Goal: Obtain resource: Obtain resource

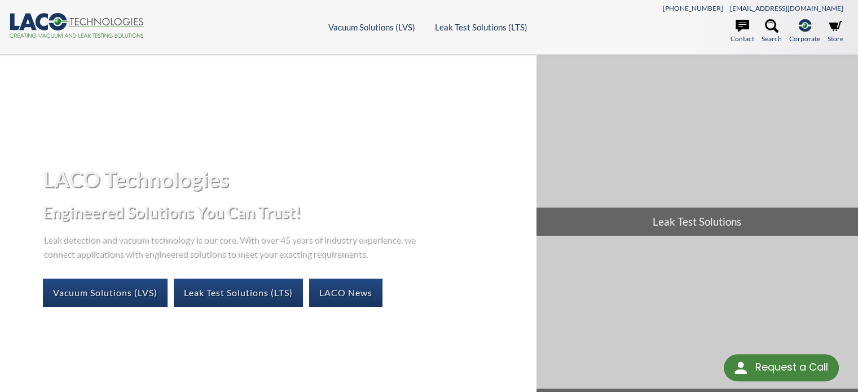
select select "Widget de traduction"
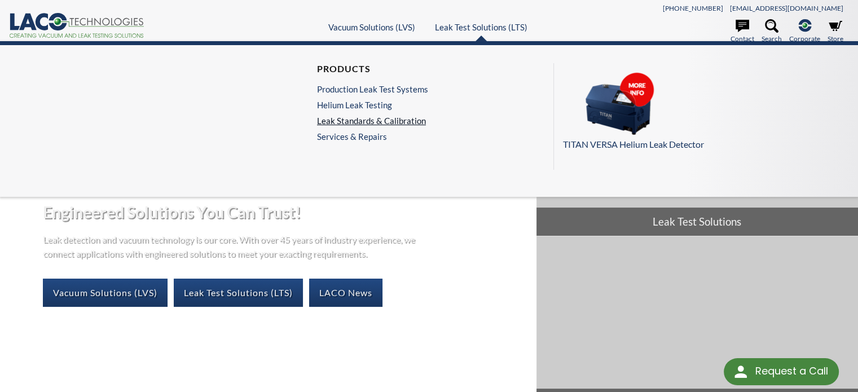
click at [370, 117] on link "Leak Standards & Calibration" at bounding box center [372, 121] width 111 height 10
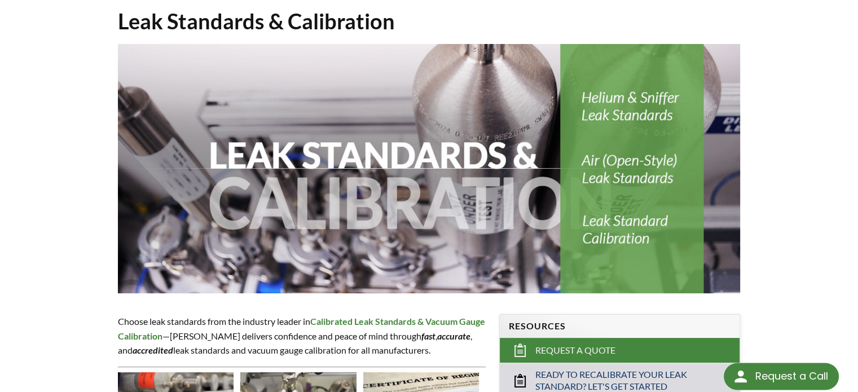
select select "Widget de traduction"
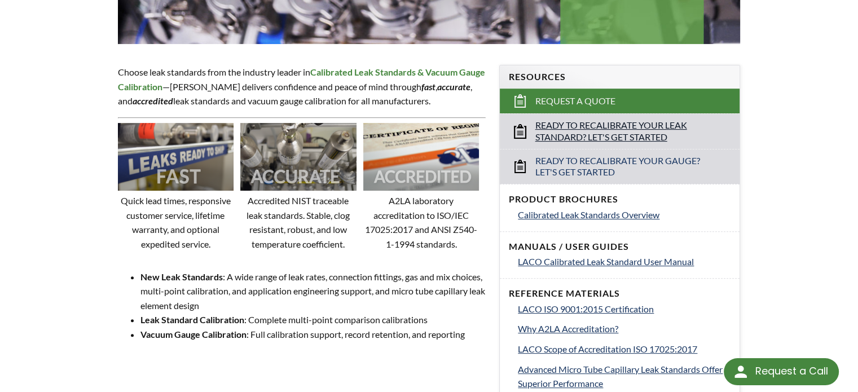
scroll to position [395, 0]
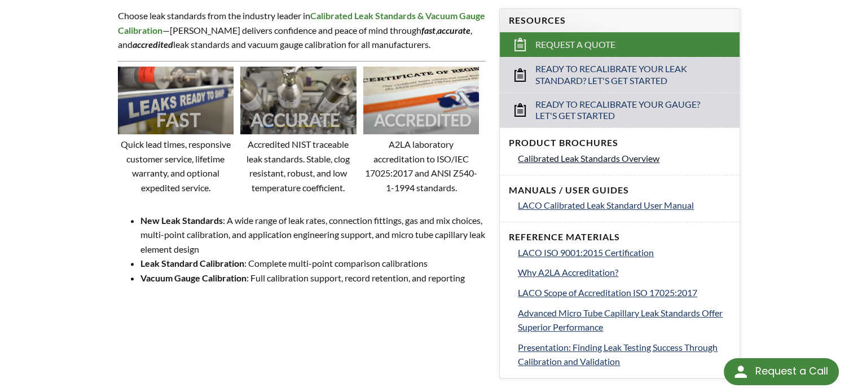
click at [603, 158] on span "Calibrated Leak Standards Overview" at bounding box center [589, 158] width 142 height 11
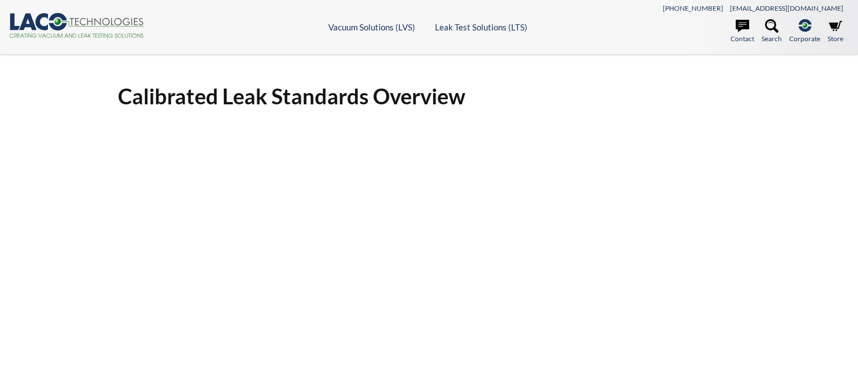
select select "Widget de traduction"
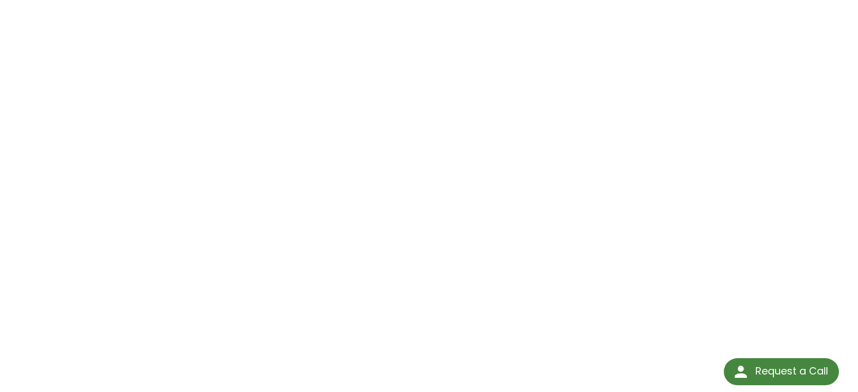
scroll to position [131, 0]
click at [806, 107] on div "Calibrated Leak Standards Overview Click Here To Download" at bounding box center [429, 177] width 858 height 506
